Goal: Contribute content

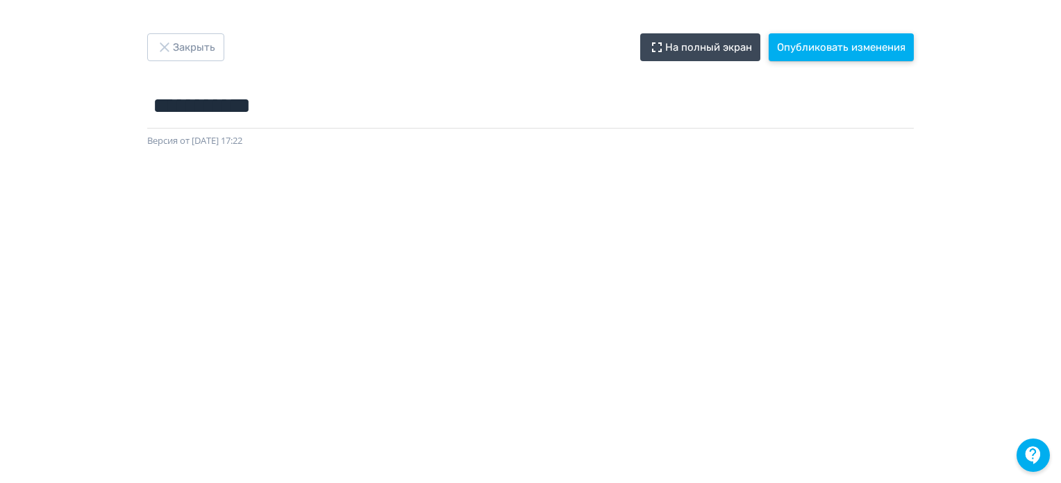
click at [858, 48] on button "Опубликовать изменения" at bounding box center [841, 47] width 145 height 28
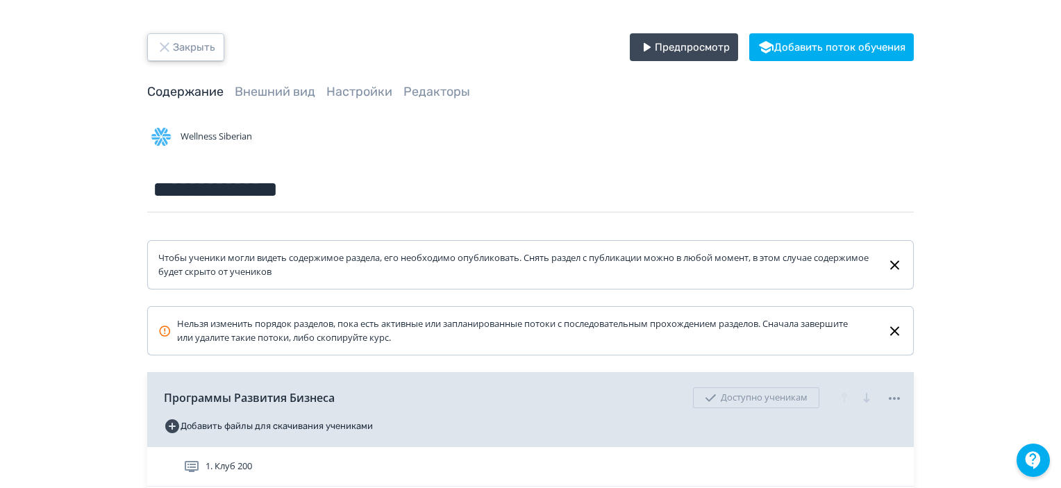
click at [197, 44] on button "Закрыть" at bounding box center [185, 47] width 77 height 28
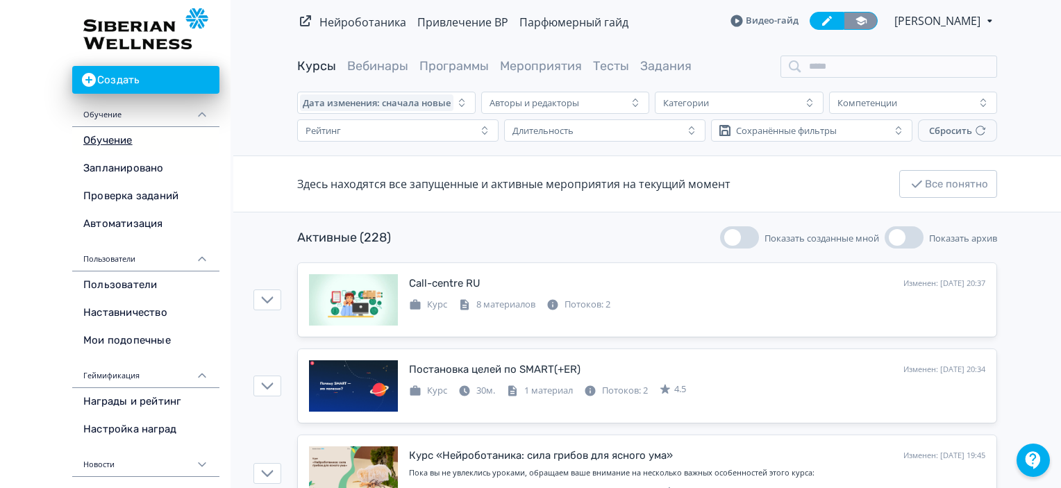
click at [855, 22] on icon at bounding box center [861, 21] width 12 height 12
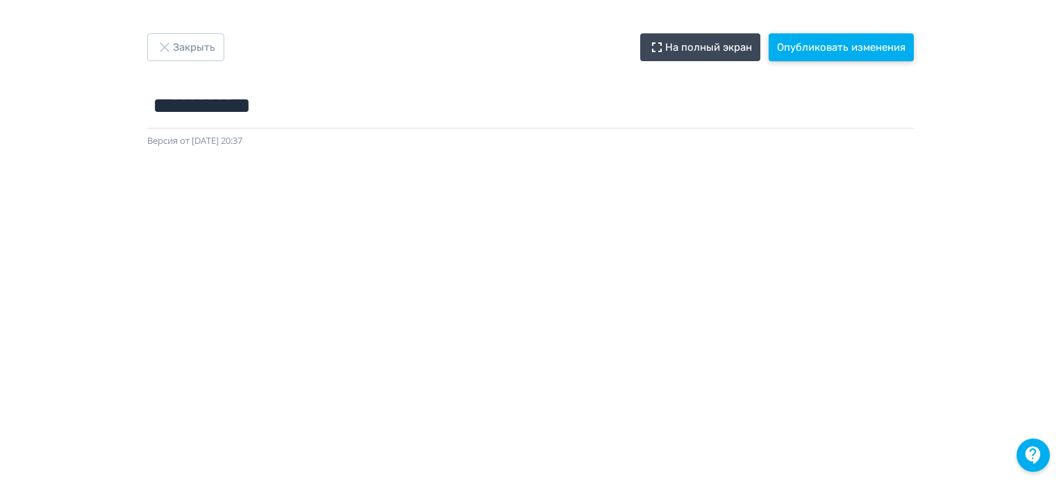
click at [817, 44] on button "Опубликовать изменения" at bounding box center [841, 47] width 145 height 28
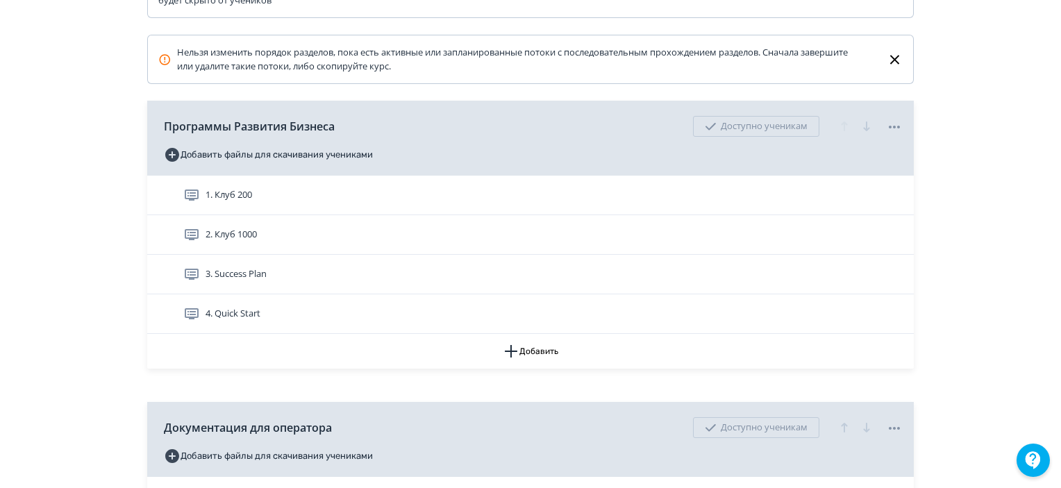
scroll to position [278, 0]
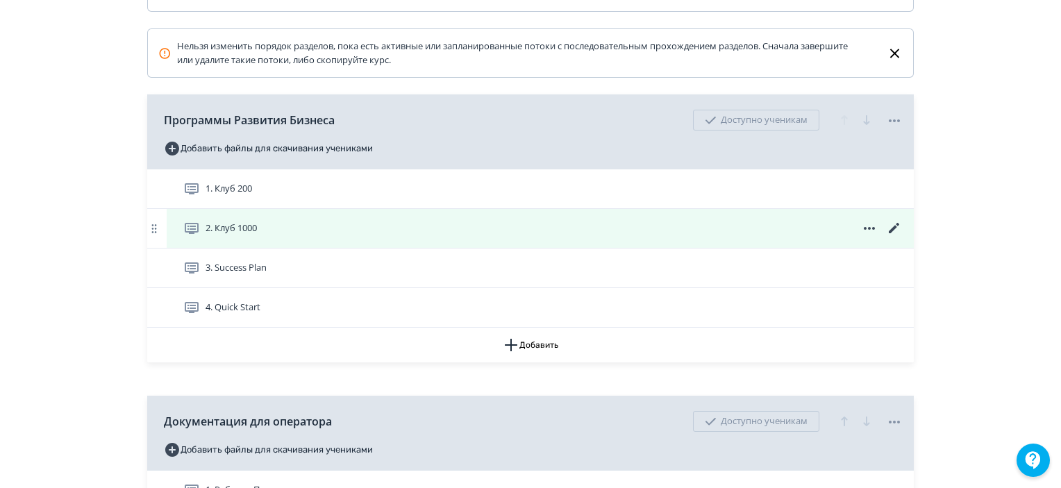
click at [887, 227] on icon at bounding box center [894, 228] width 17 height 17
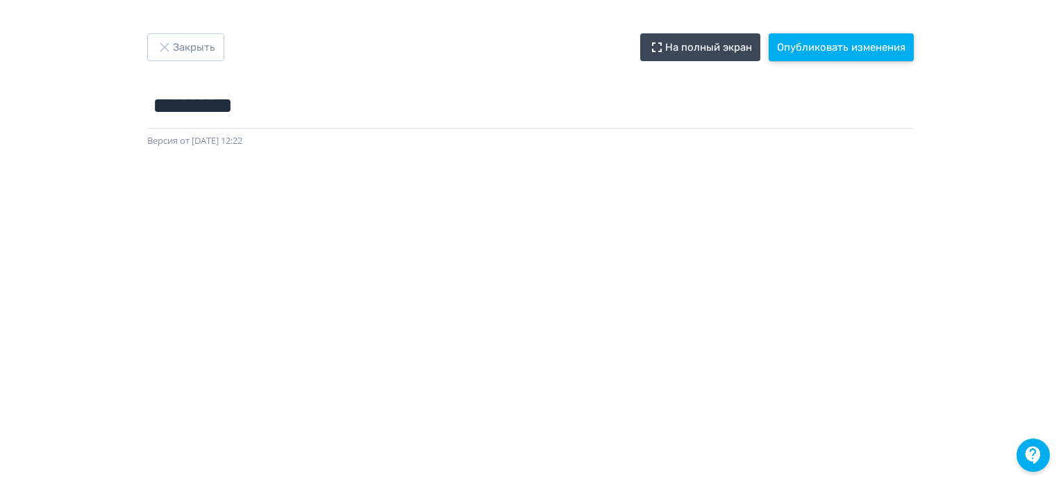
click at [852, 51] on button "Опубликовать изменения" at bounding box center [841, 47] width 145 height 28
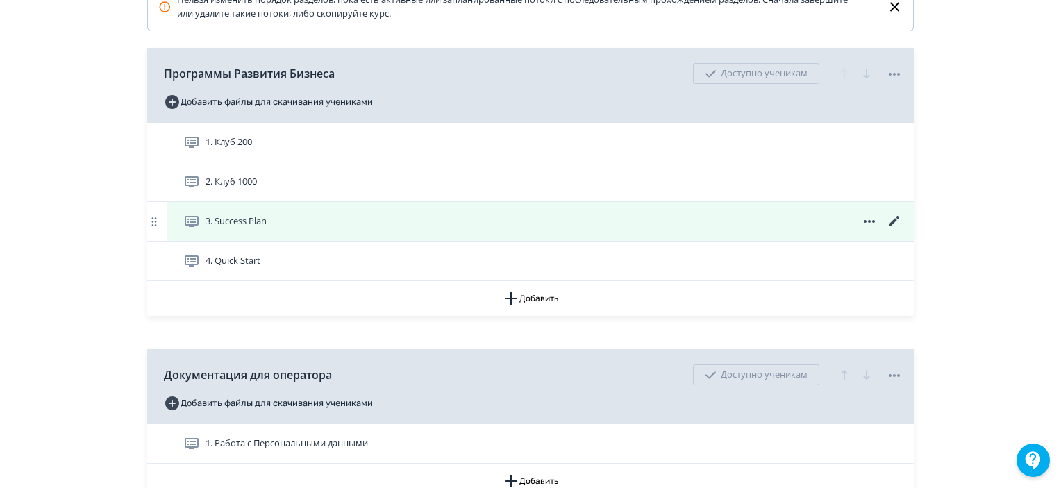
scroll to position [347, 0]
